Goal: Task Accomplishment & Management: Use online tool/utility

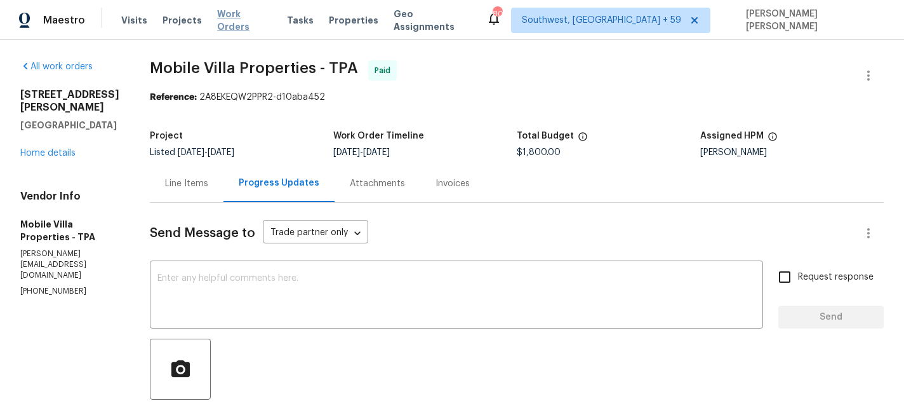
click at [238, 23] on span "Work Orders" at bounding box center [244, 20] width 55 height 25
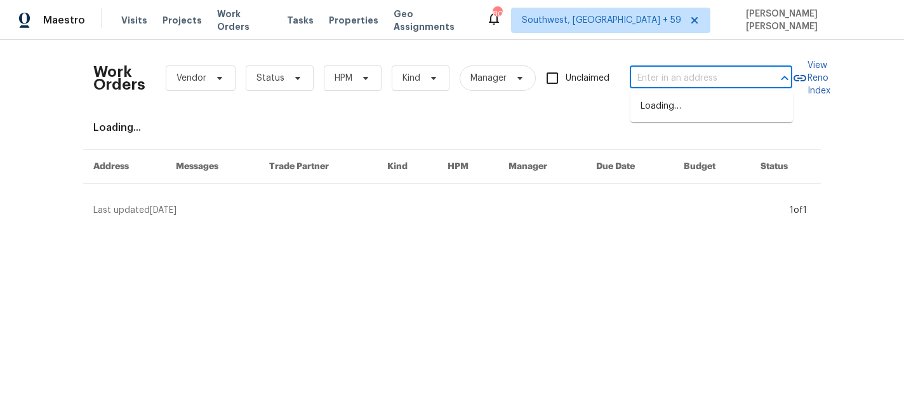
click at [663, 76] on input "text" at bounding box center [693, 79] width 127 height 20
paste input "[STREET_ADDRESS][PERSON_NAME][PERSON_NAME]"
type input "[STREET_ADDRESS][PERSON_NAME][PERSON_NAME]"
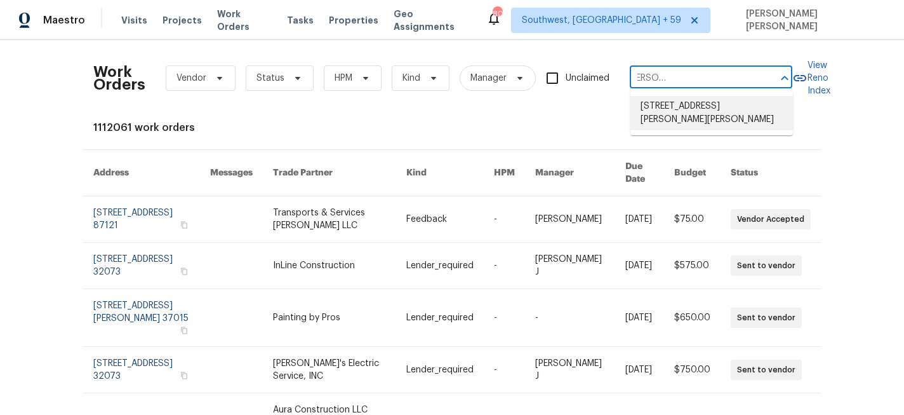
click at [670, 104] on li "[STREET_ADDRESS][PERSON_NAME][PERSON_NAME]" at bounding box center [712, 113] width 163 height 34
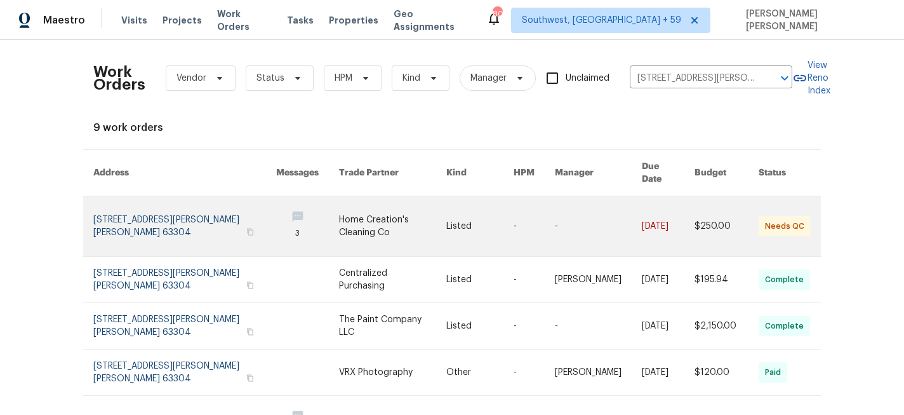
click at [590, 228] on link at bounding box center [598, 226] width 87 height 60
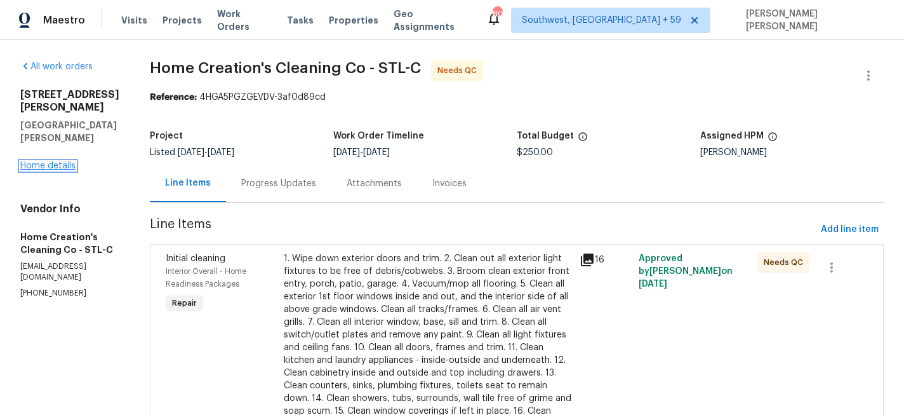
click at [60, 165] on link "Home details" at bounding box center [47, 165] width 55 height 9
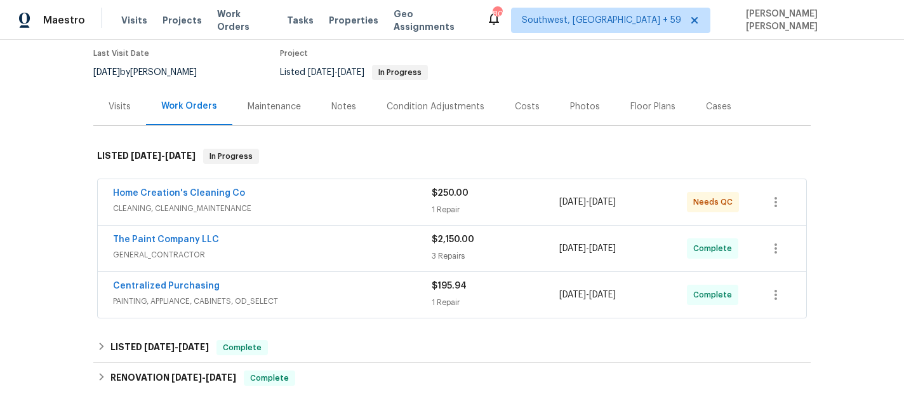
scroll to position [142, 0]
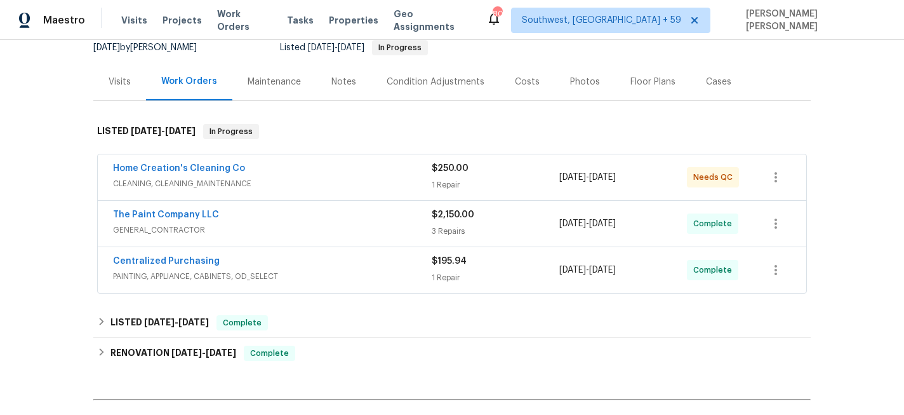
click at [327, 270] on span "PAINTING, APPLIANCE, CABINETS, OD_SELECT" at bounding box center [272, 276] width 319 height 13
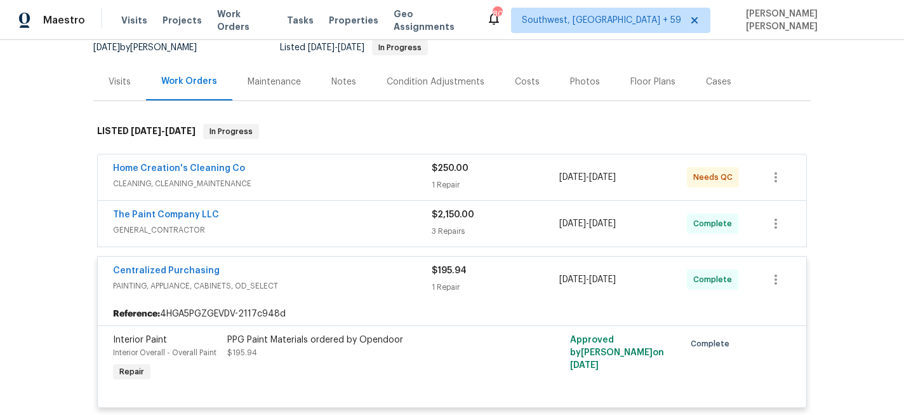
click at [358, 224] on span "GENERAL_CONTRACTOR" at bounding box center [272, 230] width 319 height 13
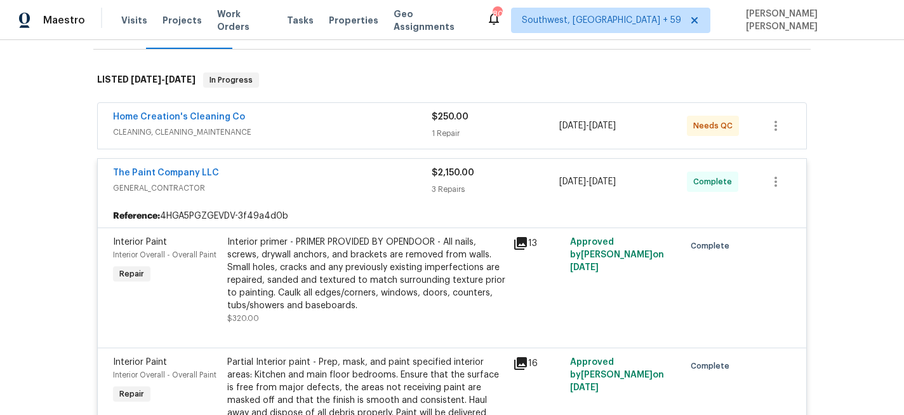
scroll to position [180, 0]
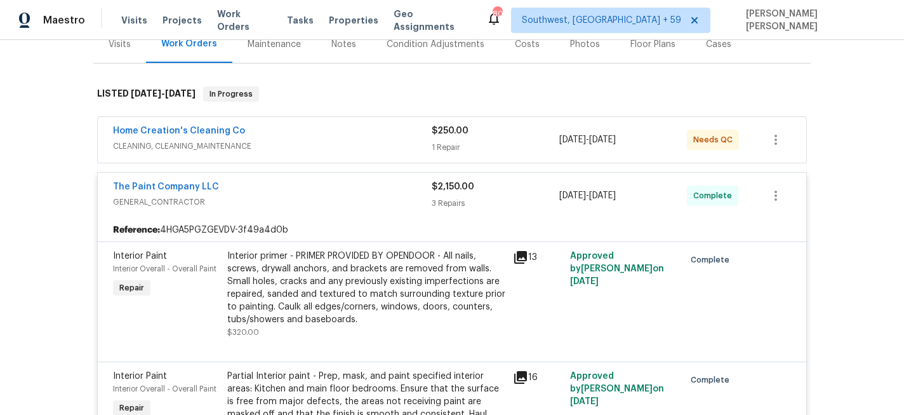
click at [395, 124] on div "Home Creation's Cleaning Co" at bounding box center [272, 131] width 319 height 15
